Goal: Task Accomplishment & Management: Use online tool/utility

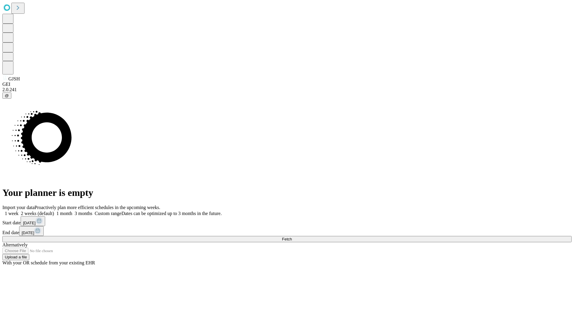
click at [292, 237] on span "Fetch" at bounding box center [287, 239] width 10 height 4
